Goal: Transaction & Acquisition: Purchase product/service

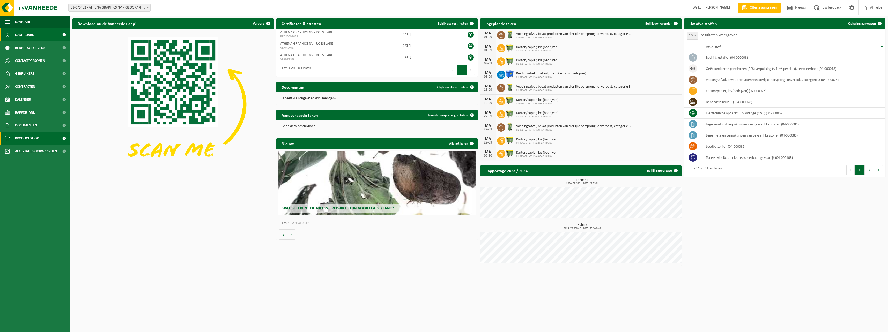
click at [24, 137] on span "Product Shop" at bounding box center [27, 138] width 24 height 13
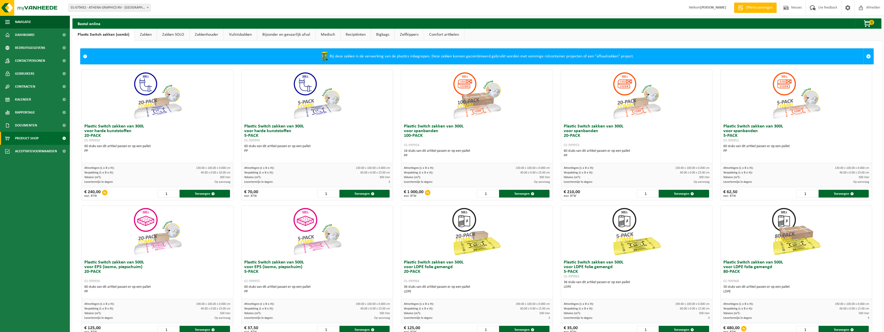
click at [348, 35] on link "Recipiënten" at bounding box center [356, 35] width 30 height 12
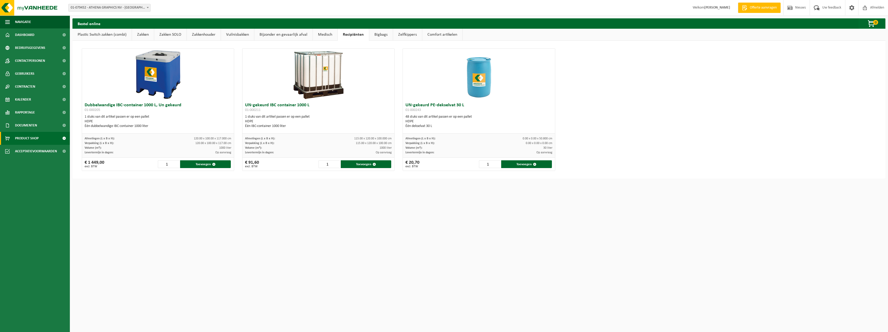
click at [144, 33] on link "Zakken" at bounding box center [143, 35] width 22 height 12
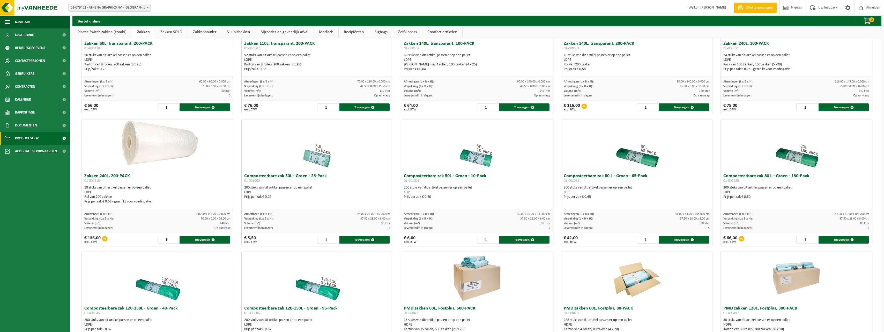
scroll to position [78, 0]
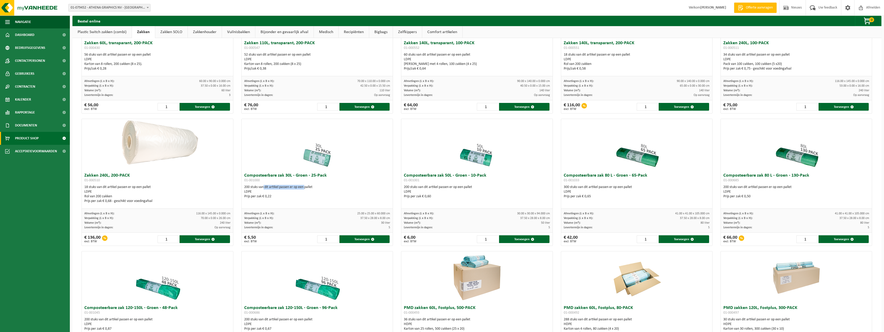
drag, startPoint x: 261, startPoint y: 188, endPoint x: 306, endPoint y: 184, distance: 44.7
click at [306, 184] on div "Composteerbare zak 30L - Groen - 25-Pack 01-001000 200 stuks van dit artikel pa…" at bounding box center [317, 190] width 151 height 38
drag, startPoint x: 306, startPoint y: 184, endPoint x: 356, endPoint y: 191, distance: 51.0
click at [356, 191] on div "LDPE" at bounding box center [317, 192] width 146 height 5
click at [37, 124] on span "Documenten" at bounding box center [26, 125] width 22 height 13
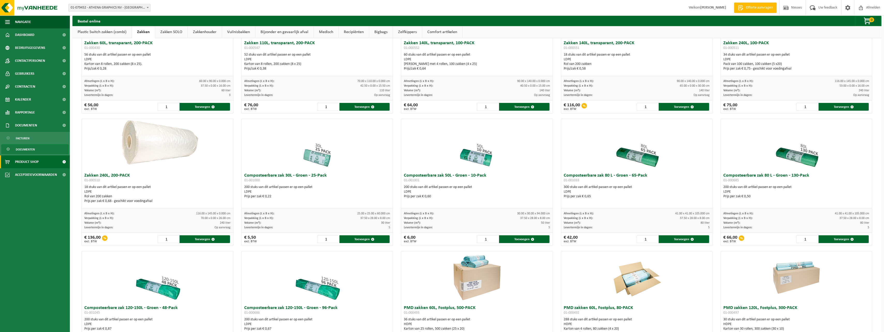
click at [25, 149] on span "Documenten" at bounding box center [25, 150] width 19 height 10
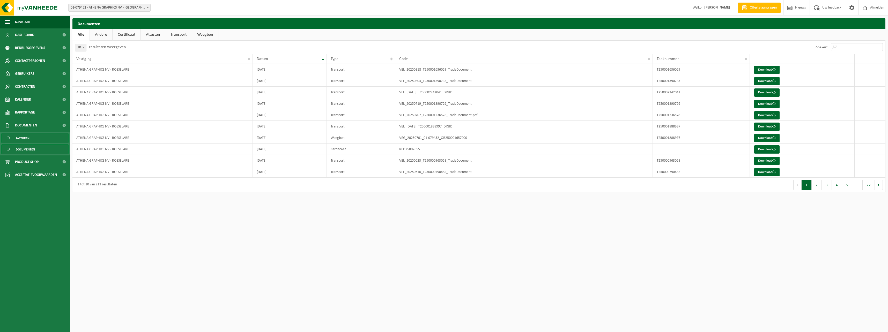
click at [28, 136] on span "Facturen" at bounding box center [23, 139] width 14 height 10
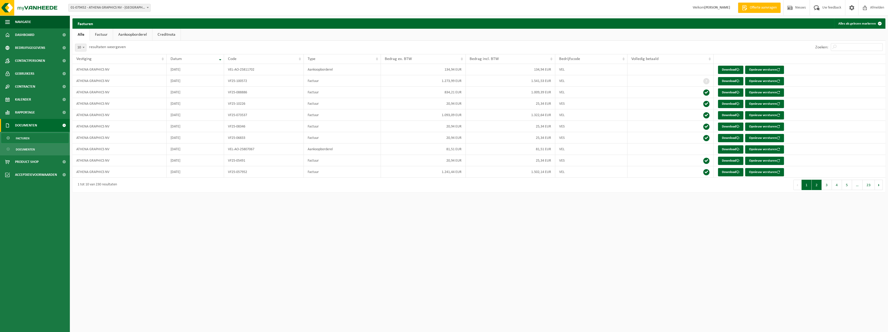
click at [820, 187] on button "2" at bounding box center [817, 185] width 10 height 10
click at [105, 116] on td "ATHENA GRAPHICS NV" at bounding box center [119, 114] width 94 height 11
click at [731, 116] on link "Download" at bounding box center [730, 115] width 25 height 8
click at [825, 187] on button "3" at bounding box center [827, 185] width 10 height 10
click at [819, 188] on button "2" at bounding box center [817, 185] width 10 height 10
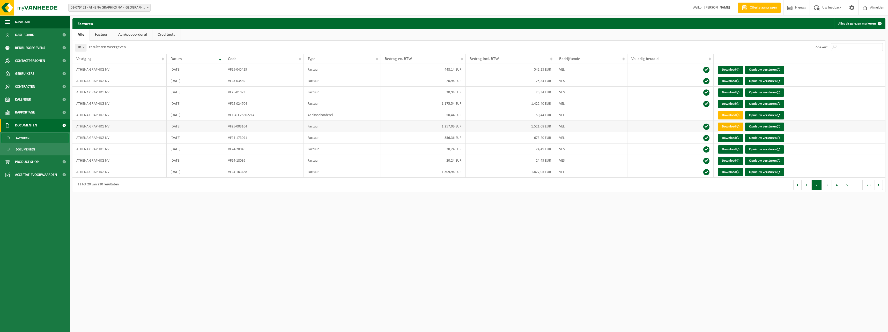
click at [733, 127] on link "Download" at bounding box center [730, 127] width 25 height 8
click at [727, 104] on link "Download" at bounding box center [730, 104] width 25 height 8
click at [731, 139] on link "Download" at bounding box center [730, 138] width 25 height 8
click at [31, 160] on span "Product Shop" at bounding box center [27, 162] width 24 height 13
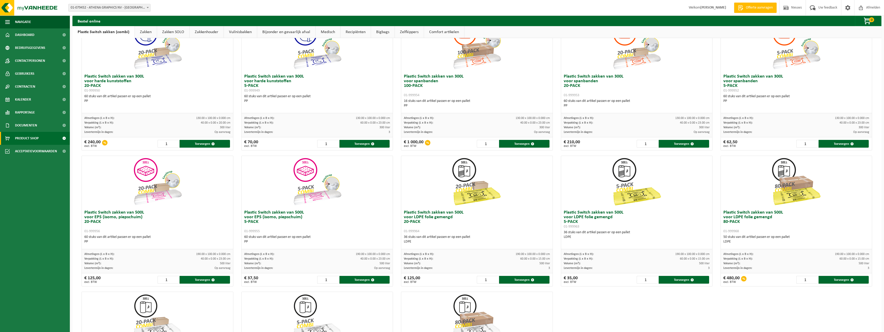
scroll to position [24, 0]
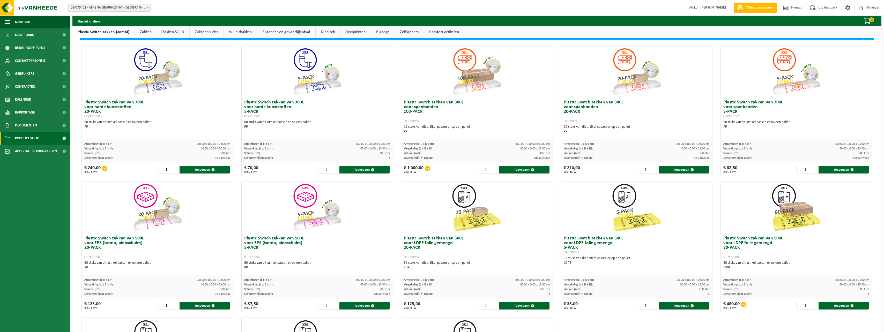
click at [146, 33] on link "Zakken" at bounding box center [146, 32] width 22 height 12
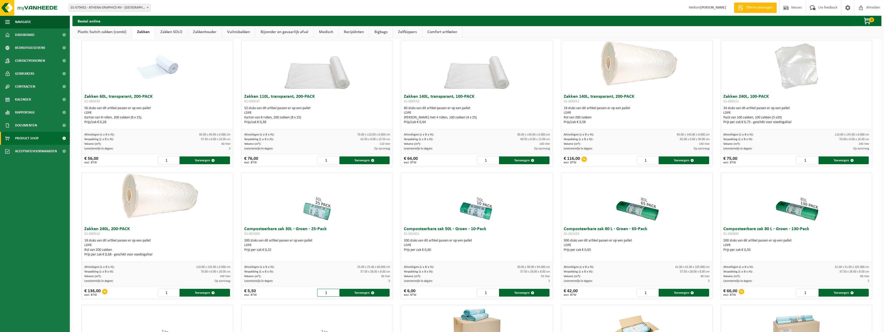
drag, startPoint x: 329, startPoint y: 294, endPoint x: 310, endPoint y: 291, distance: 20.0
click at [310, 291] on div "€ 5,50 excl. BTW 1 Toevoegen" at bounding box center [317, 293] width 151 height 13
click at [362, 294] on button "Toevoegen" at bounding box center [365, 293] width 50 height 8
type input "1"
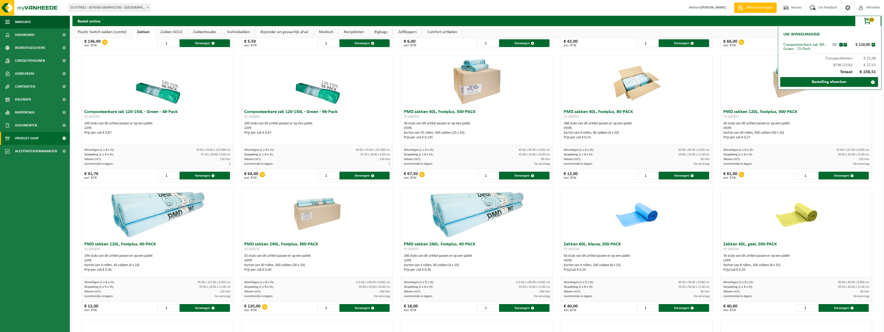
scroll to position [283, 0]
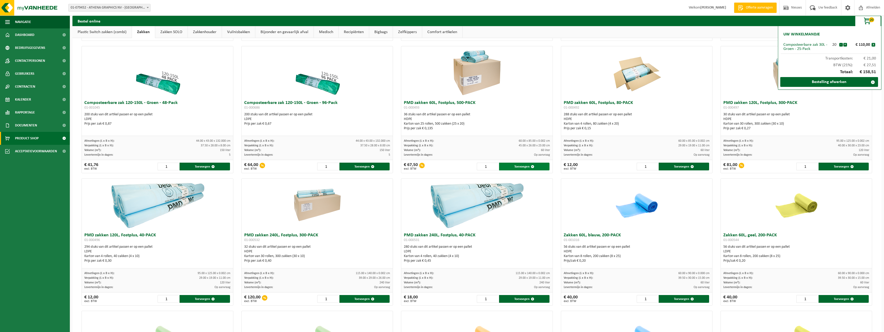
click at [522, 167] on button "Toevoegen" at bounding box center [524, 167] width 50 height 8
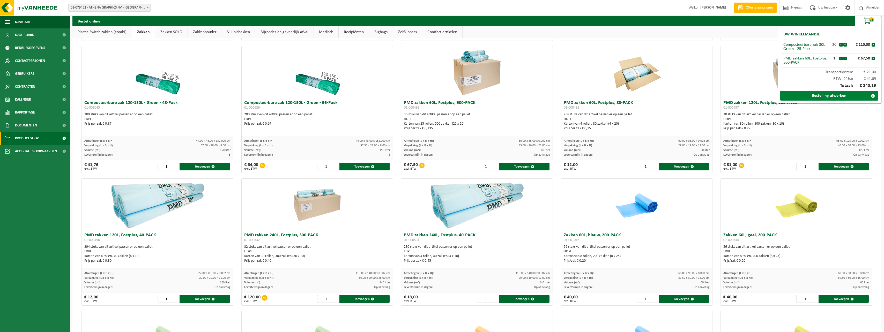
click at [832, 96] on link "Bestelling afwerken" at bounding box center [830, 96] width 98 height 10
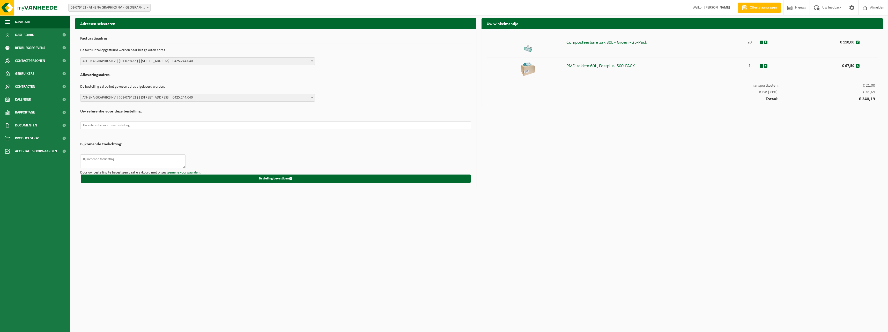
click at [145, 128] on input "text" at bounding box center [275, 126] width 391 height 8
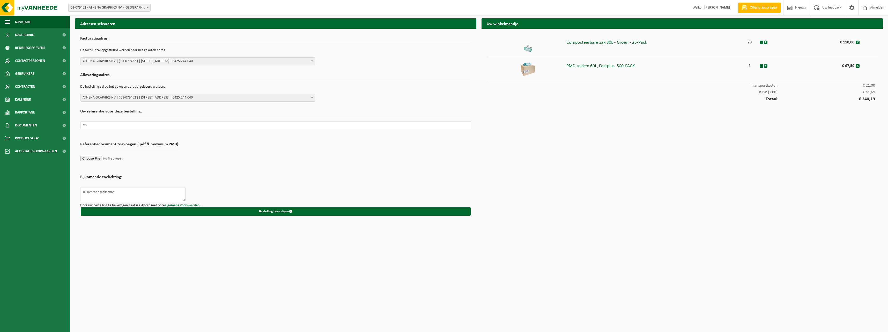
type input "2"
type input "AG 28082025"
click at [274, 211] on button "Bestelling bevestigen" at bounding box center [276, 212] width 390 height 8
